Goal: Find specific page/section: Find specific page/section

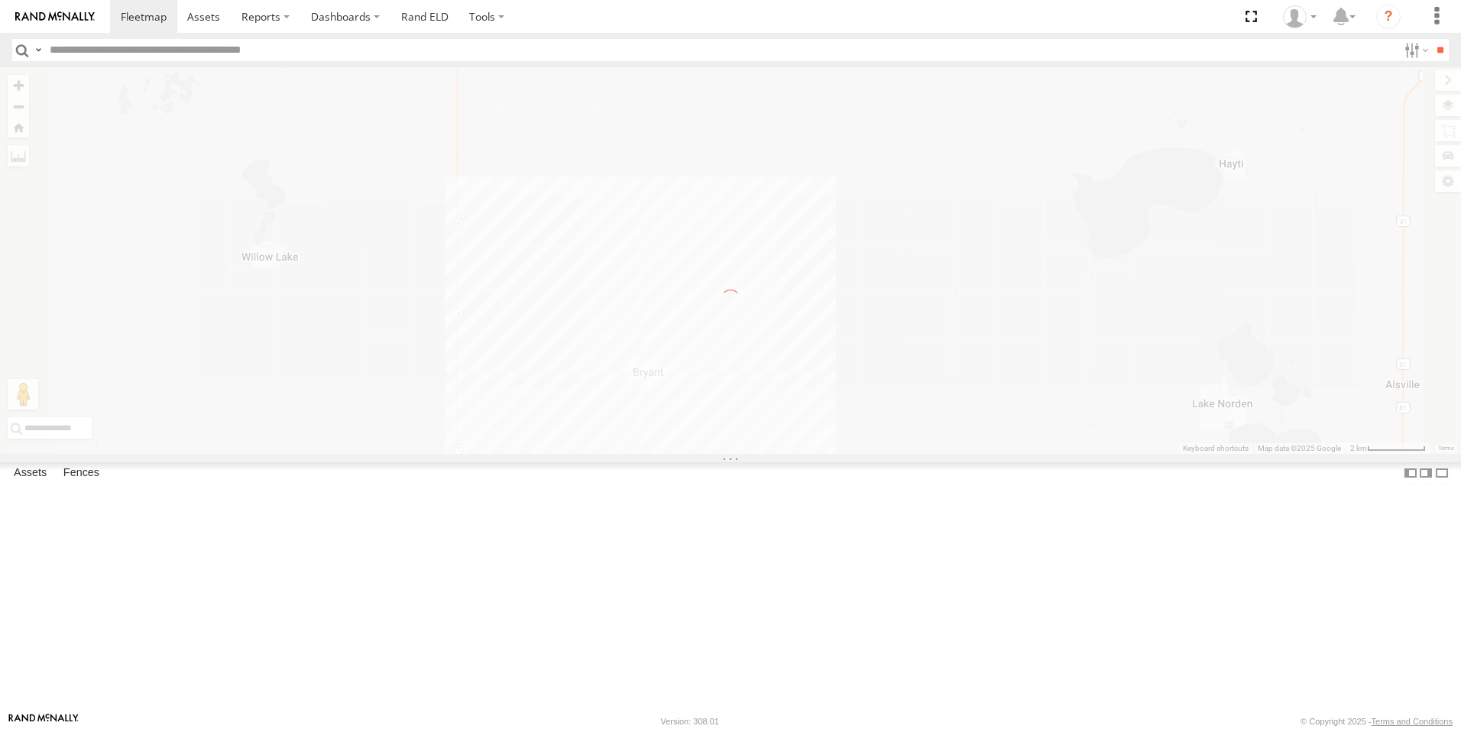
click at [0, 0] on label "×" at bounding box center [0, 0] width 0 height 0
drag, startPoint x: 387, startPoint y: 239, endPoint x: 384, endPoint y: 247, distance: 8.0
click at [384, 247] on div "← Move left → Move right ↑ Move up ↓ Move down + Zoom in - Zoom out Home Jump l…" at bounding box center [730, 260] width 1461 height 387
click at [0, 0] on div "×" at bounding box center [0, 0] width 0 height 0
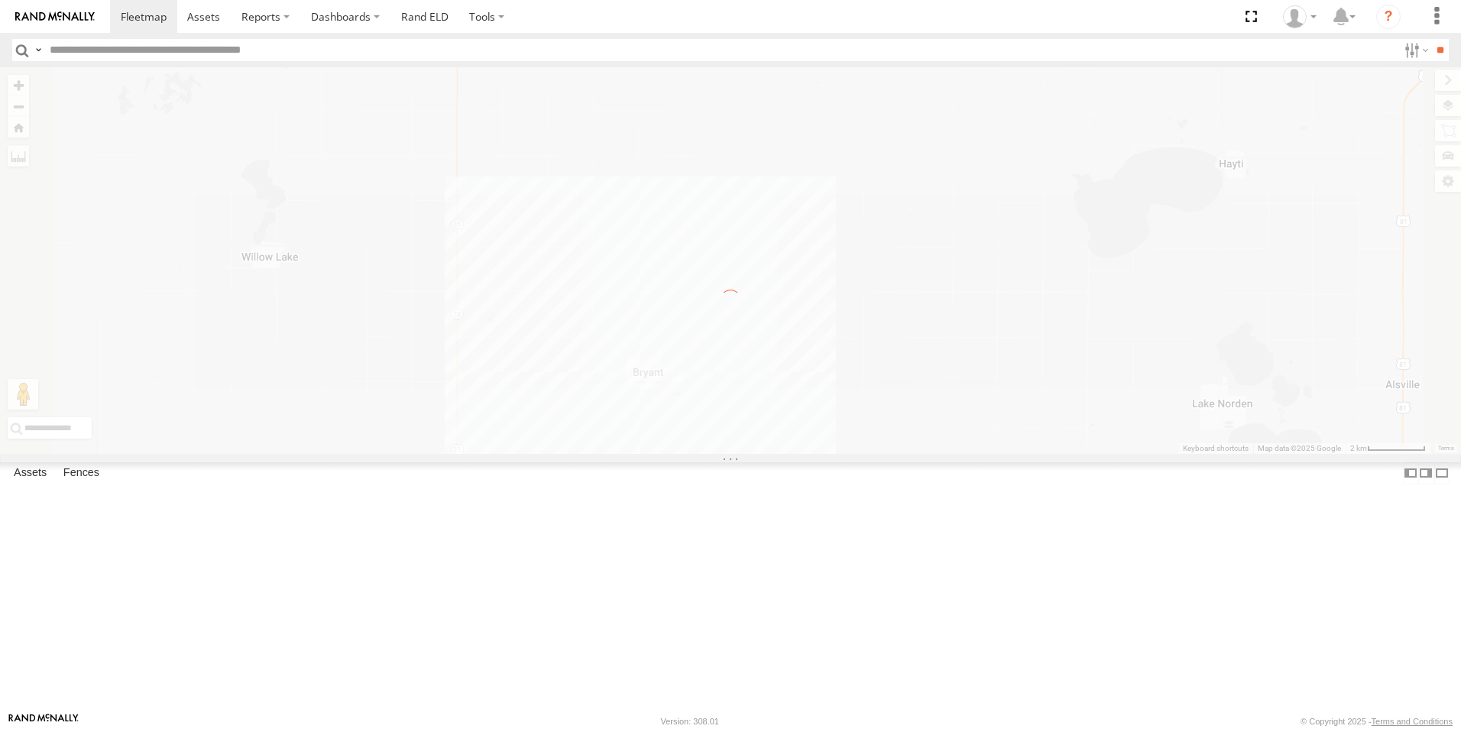
click at [0, 0] on div at bounding box center [0, 0] width 0 height 0
click at [0, 0] on label "×" at bounding box center [0, 0] width 0 height 0
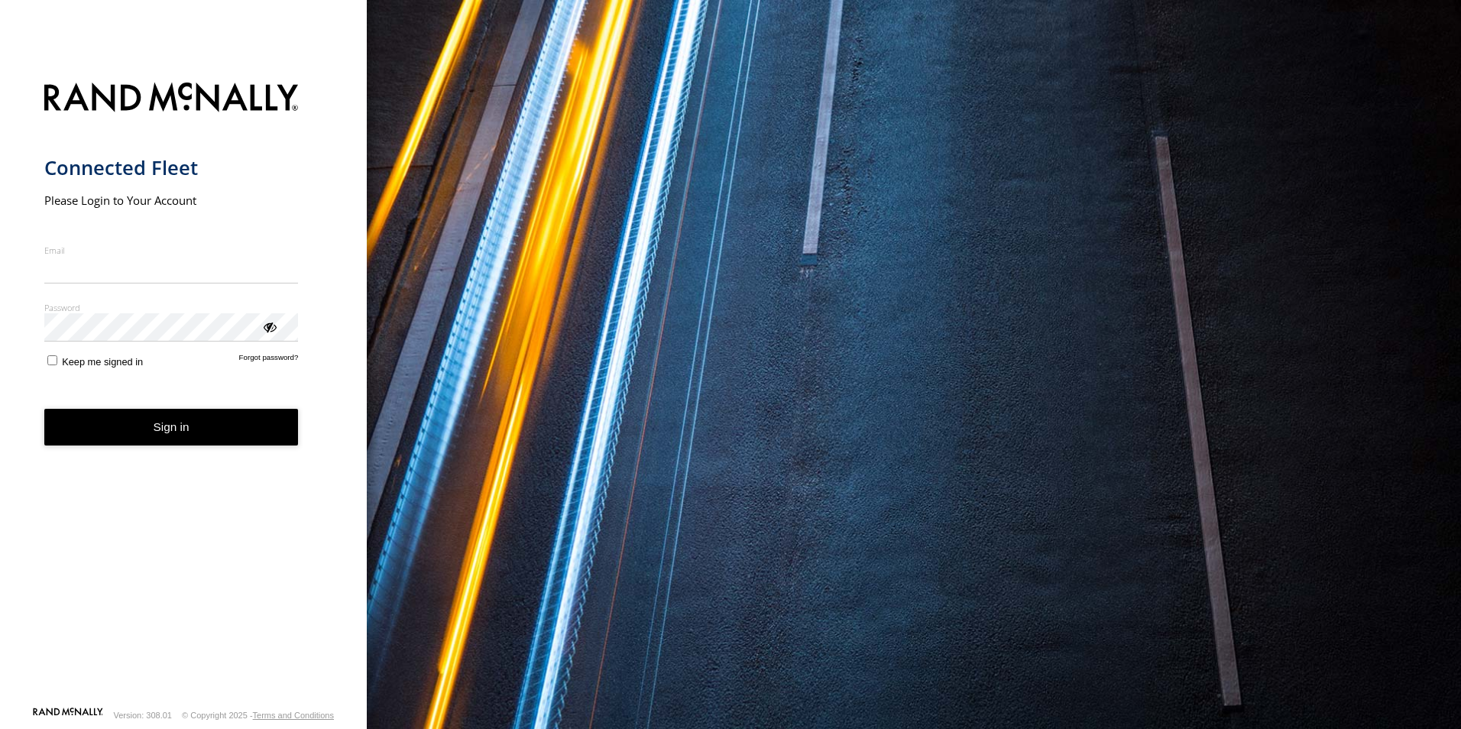
type input "**********"
click at [254, 434] on button "Sign in" at bounding box center [171, 427] width 254 height 37
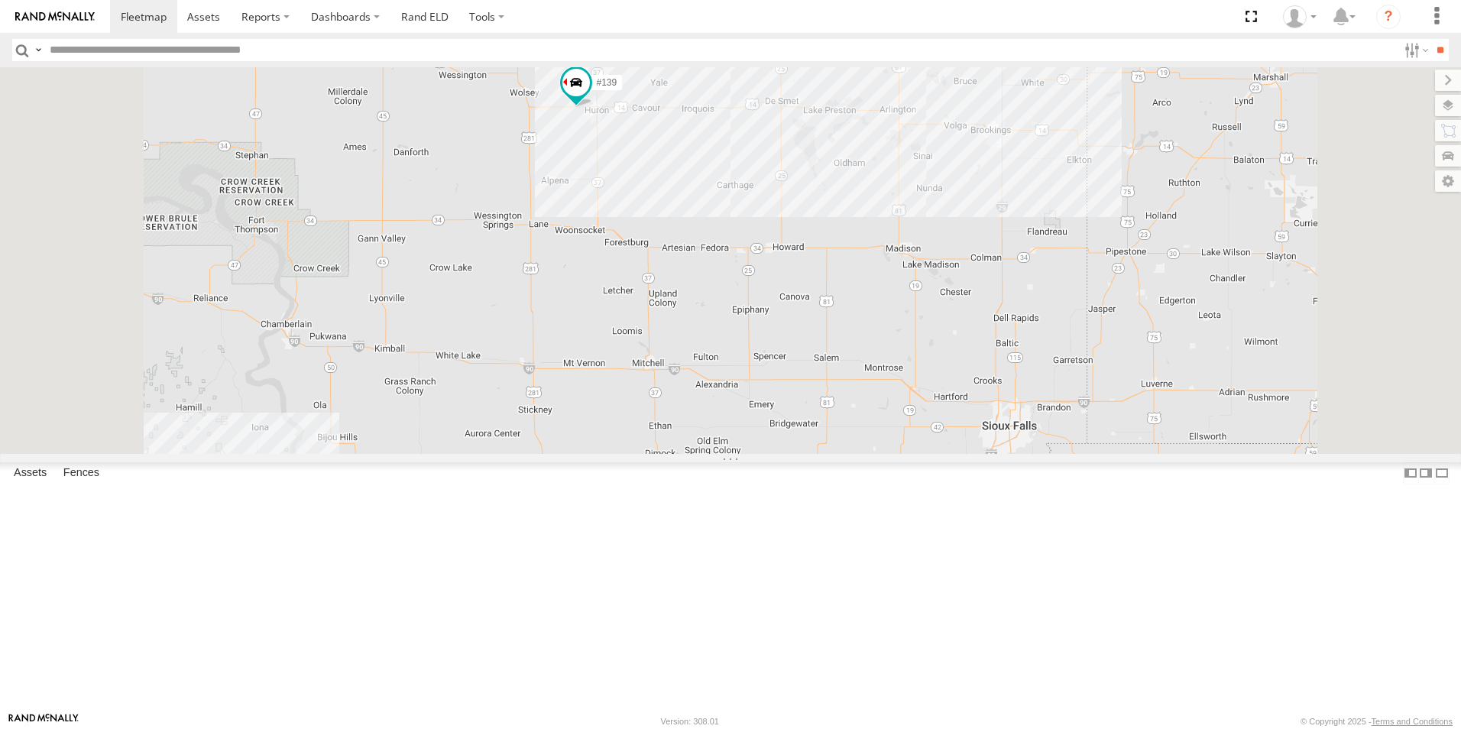
click at [0, 0] on div "#139 Bryant US Highway 14 Huron 44.37068 -98.28789 Video #105 Bryant SD-28 Lake…" at bounding box center [0, 0] width 0 height 0
